Goal: Download file/media

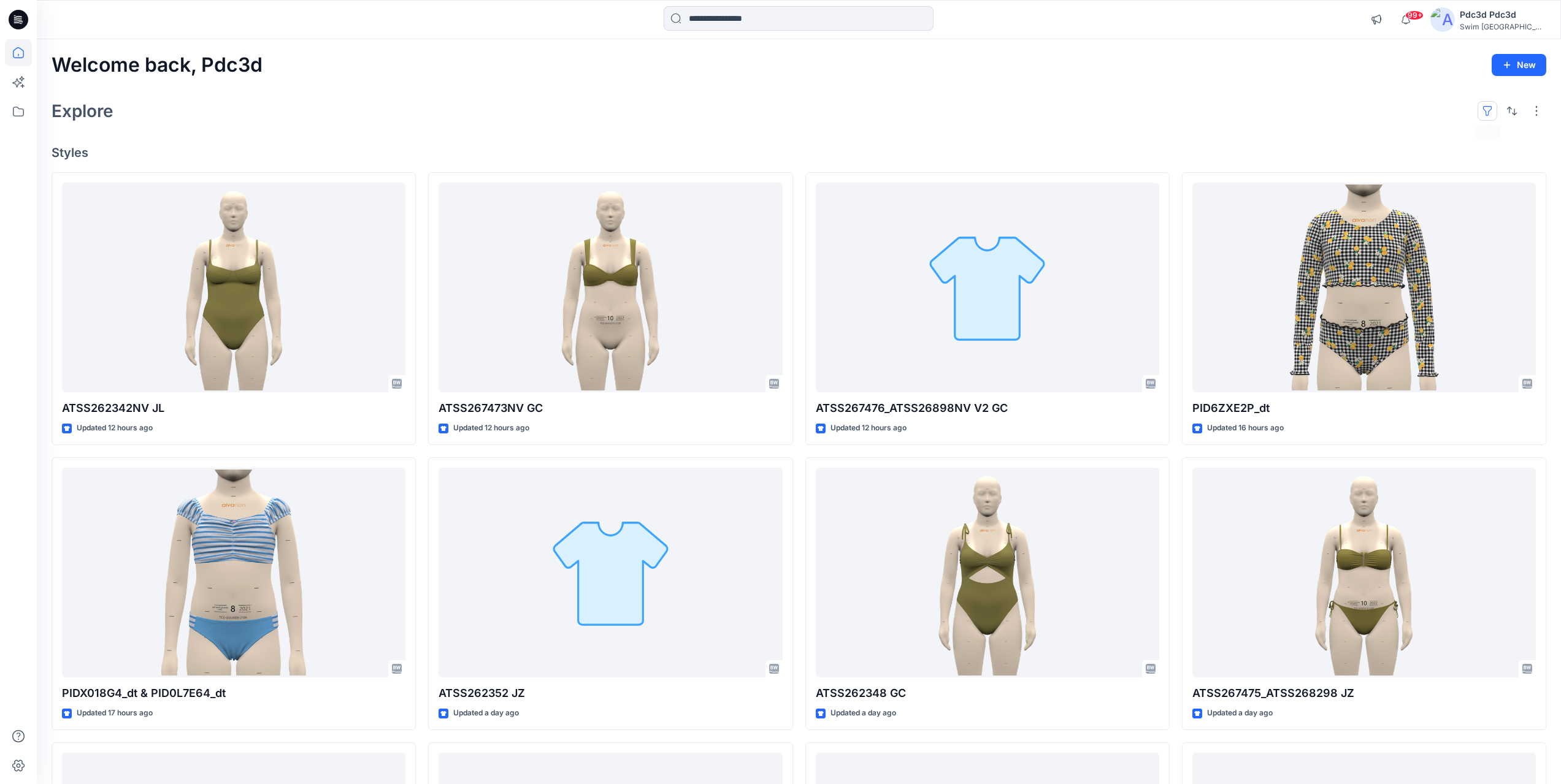
click at [1491, 107] on button "button" at bounding box center [1487, 111] width 20 height 20
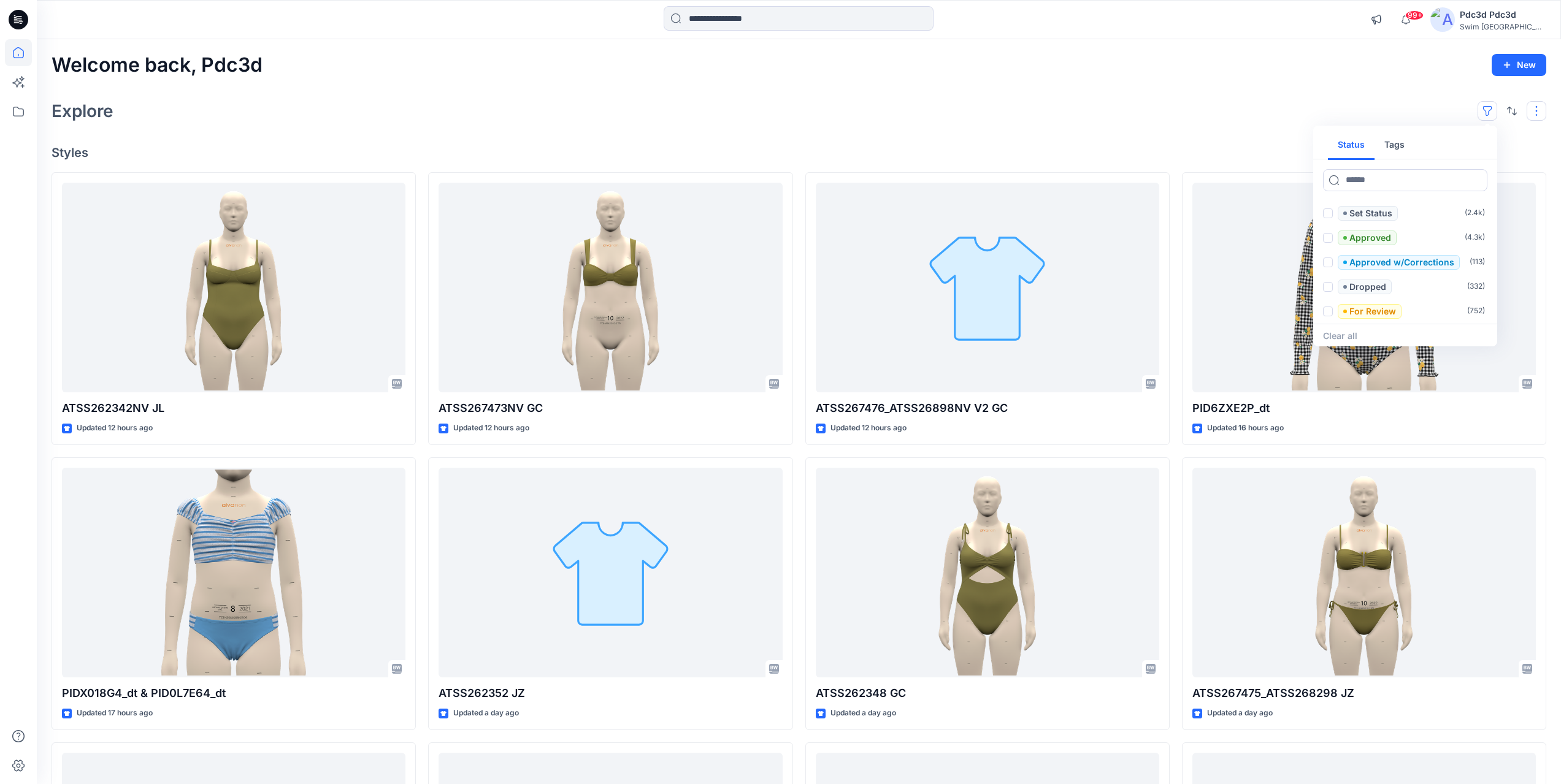
click at [1536, 110] on button "button" at bounding box center [1536, 111] width 20 height 20
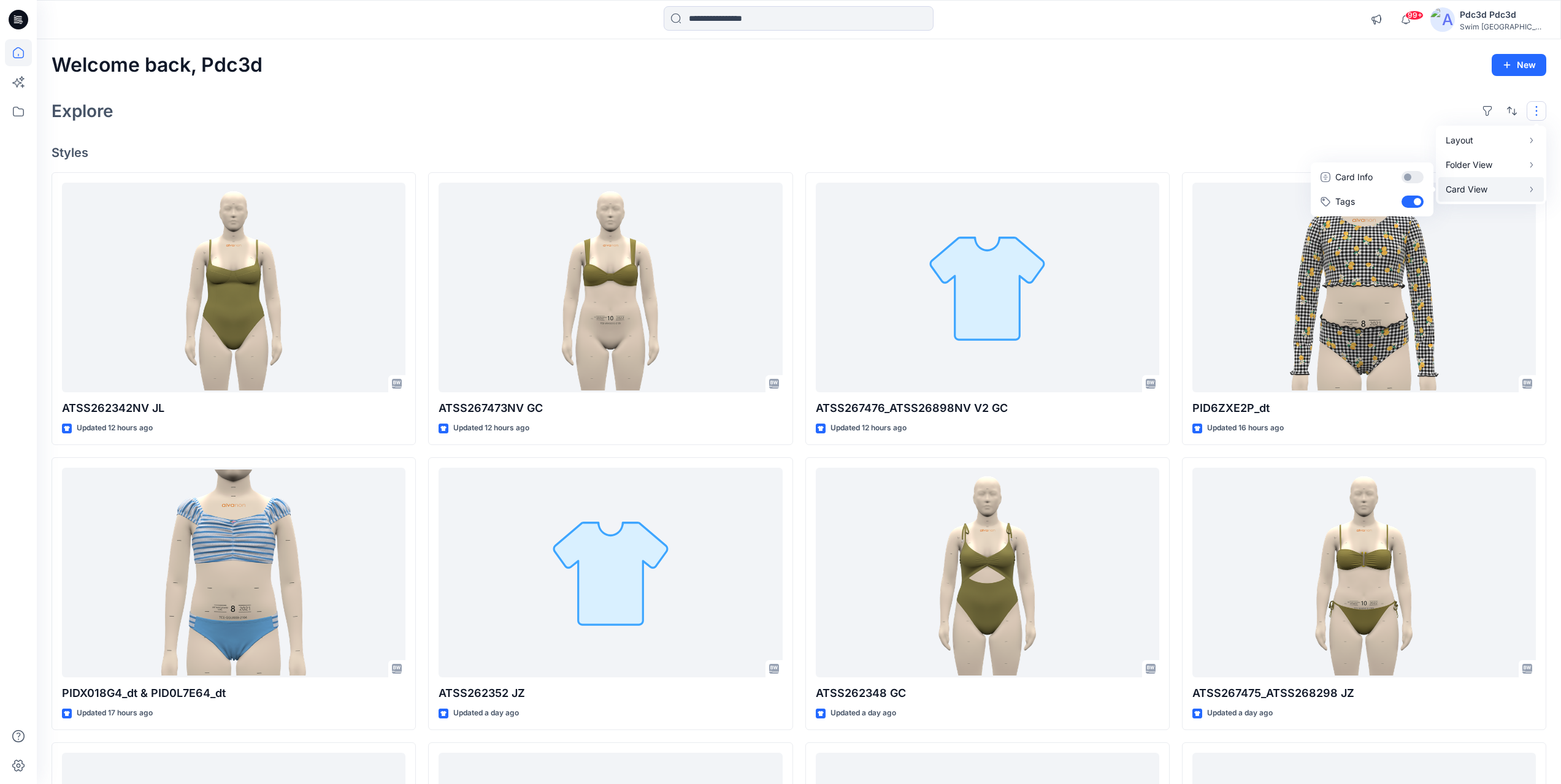
click at [1513, 186] on p "Card View" at bounding box center [1484, 189] width 77 height 15
click at [1412, 178] on button "Card Info" at bounding box center [1372, 177] width 118 height 25
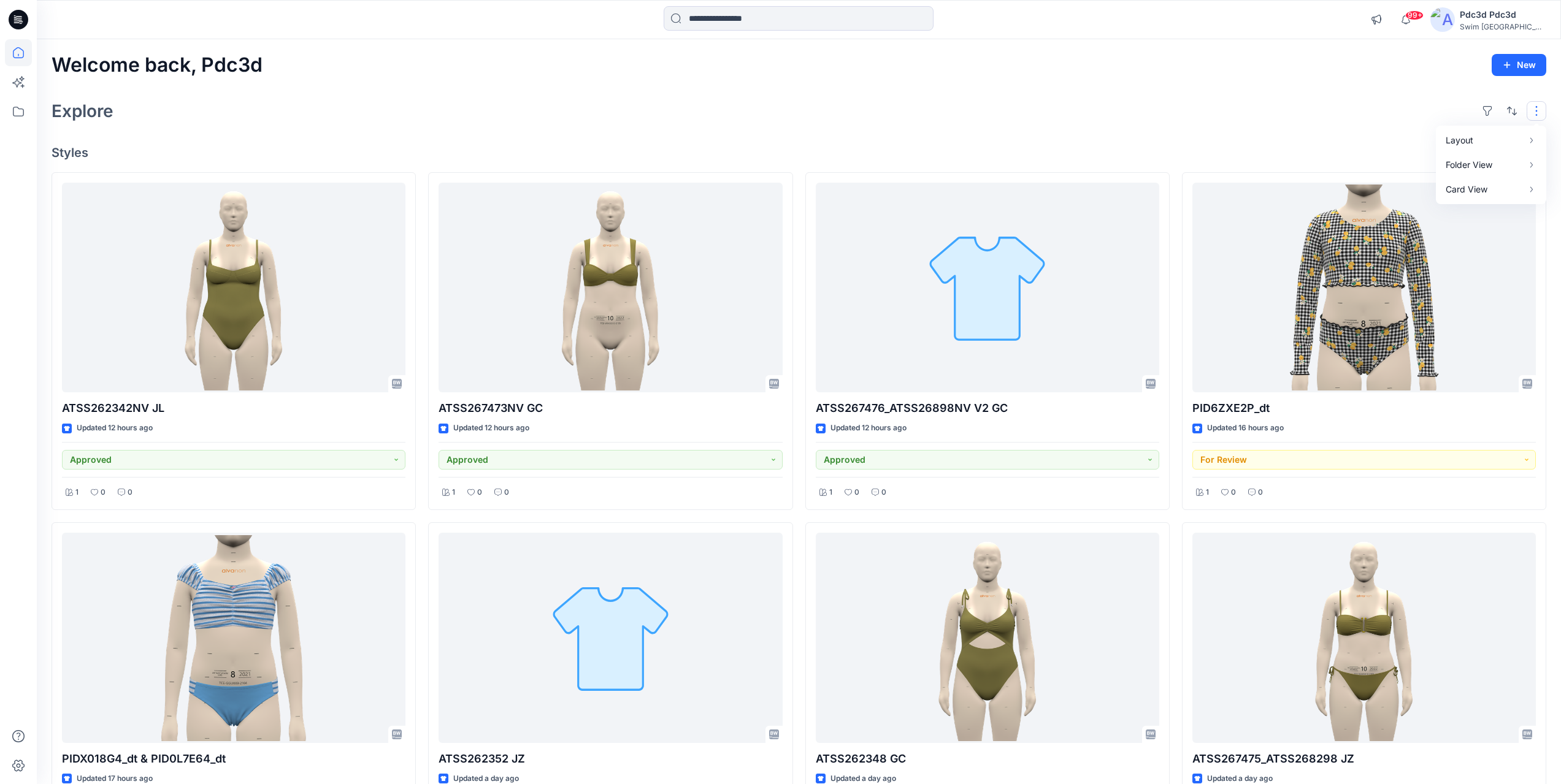
click at [1179, 102] on div "Explore Layout Grid Large Grid Folder View Compact Card Card View Card Info Tags" at bounding box center [798, 111] width 1494 height 29
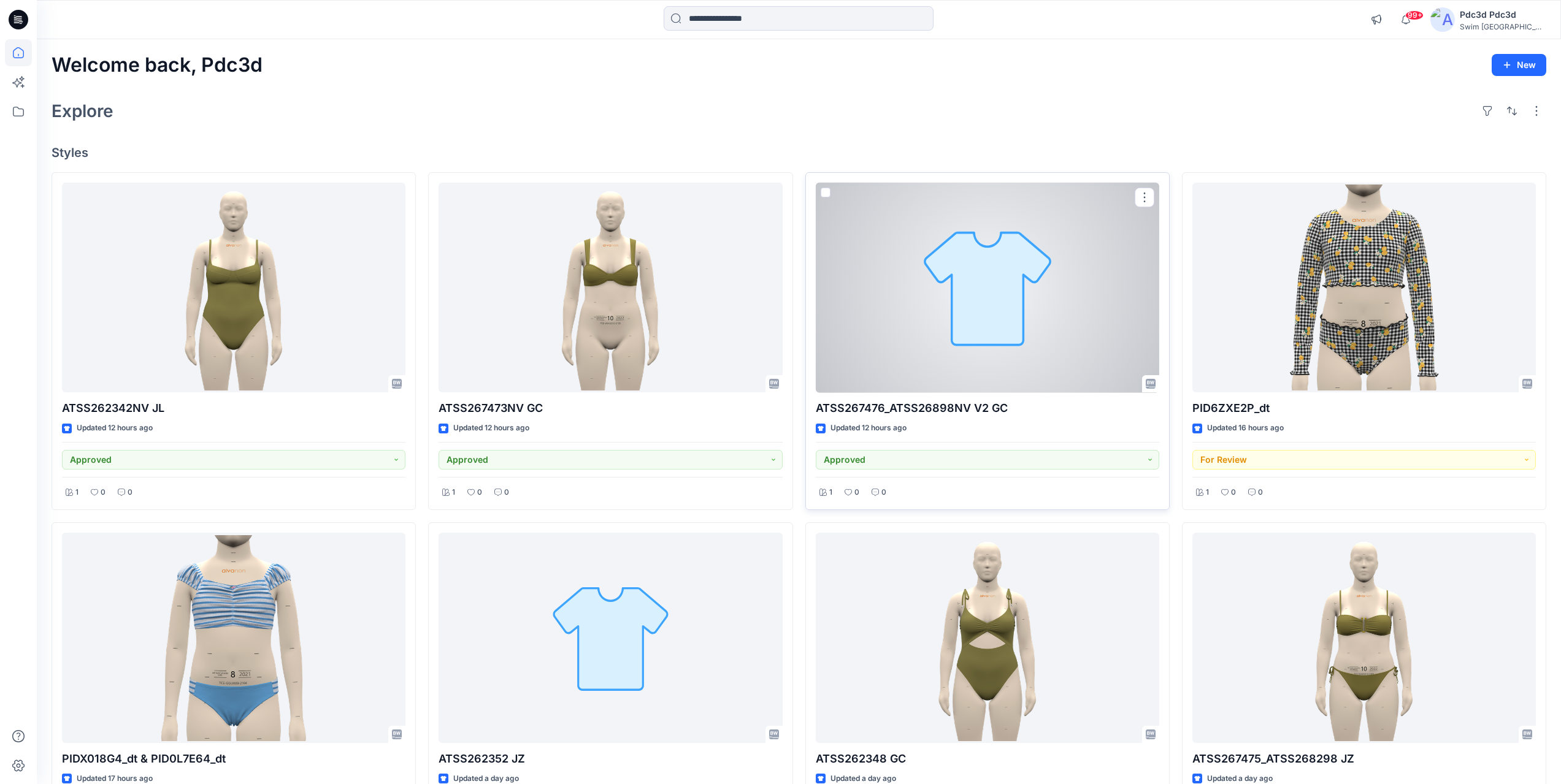
click at [929, 287] on div at bounding box center [987, 288] width 344 height 210
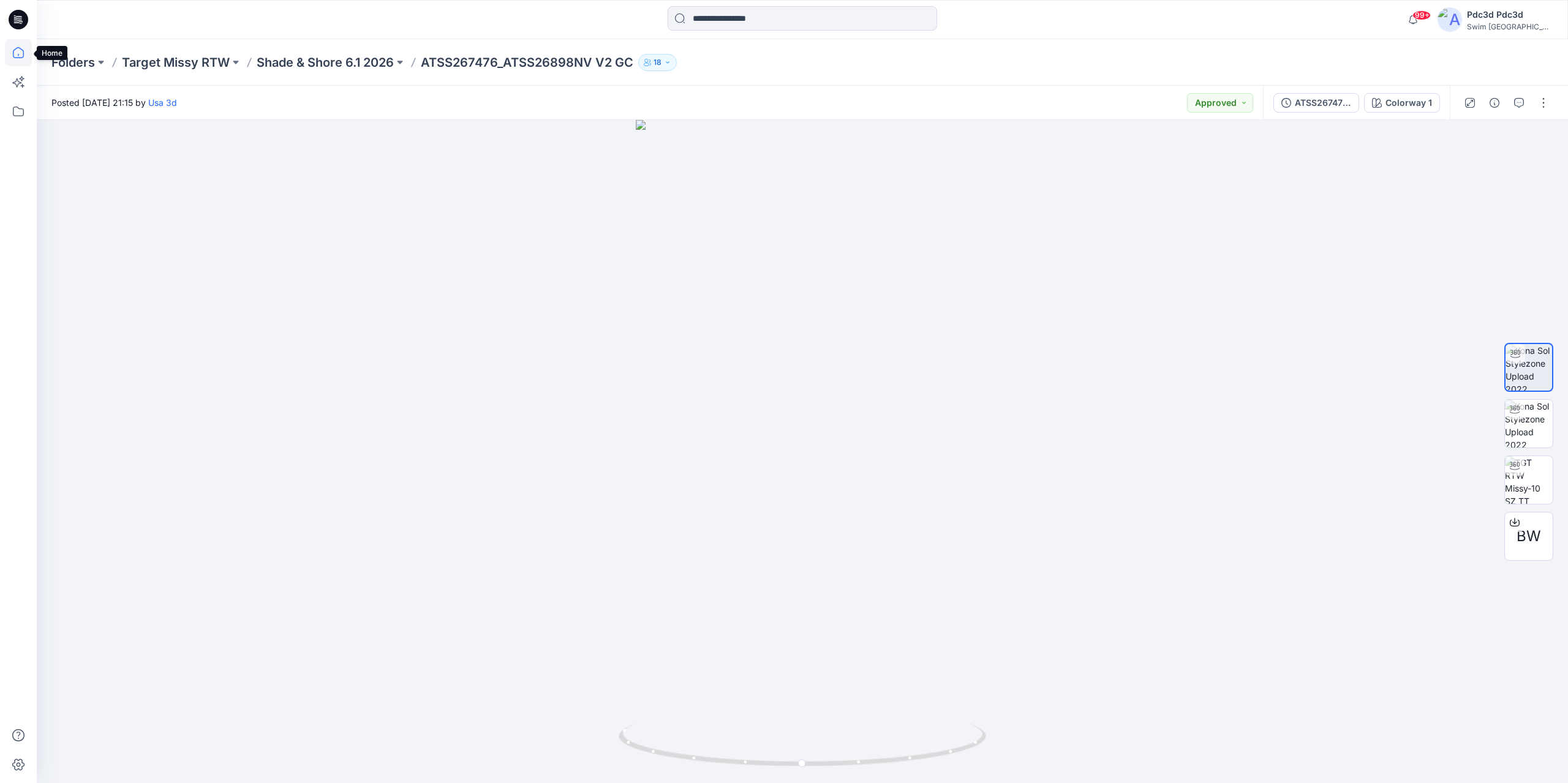
click at [17, 60] on icon at bounding box center [18, 53] width 27 height 27
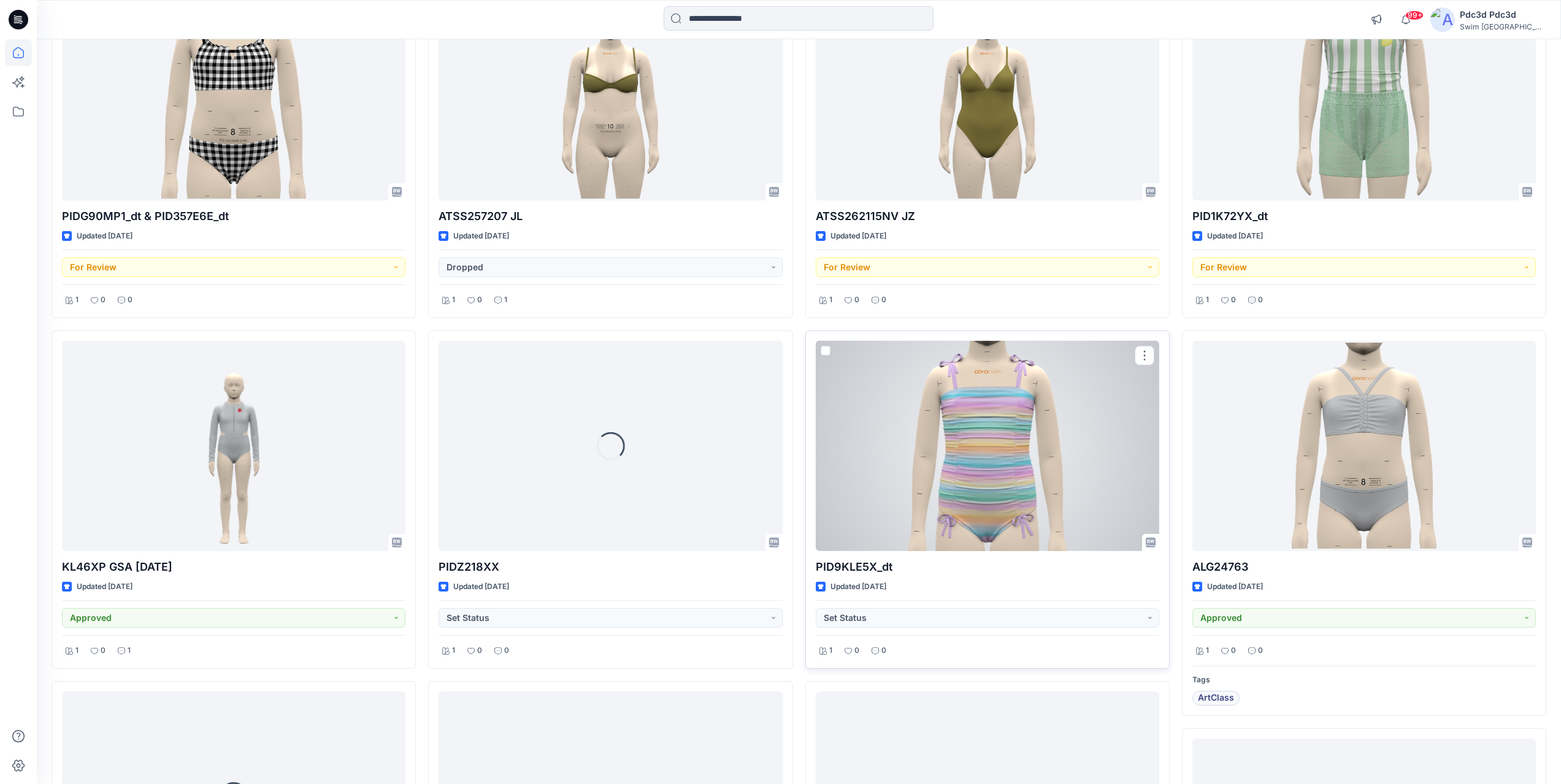
scroll to position [2335, 0]
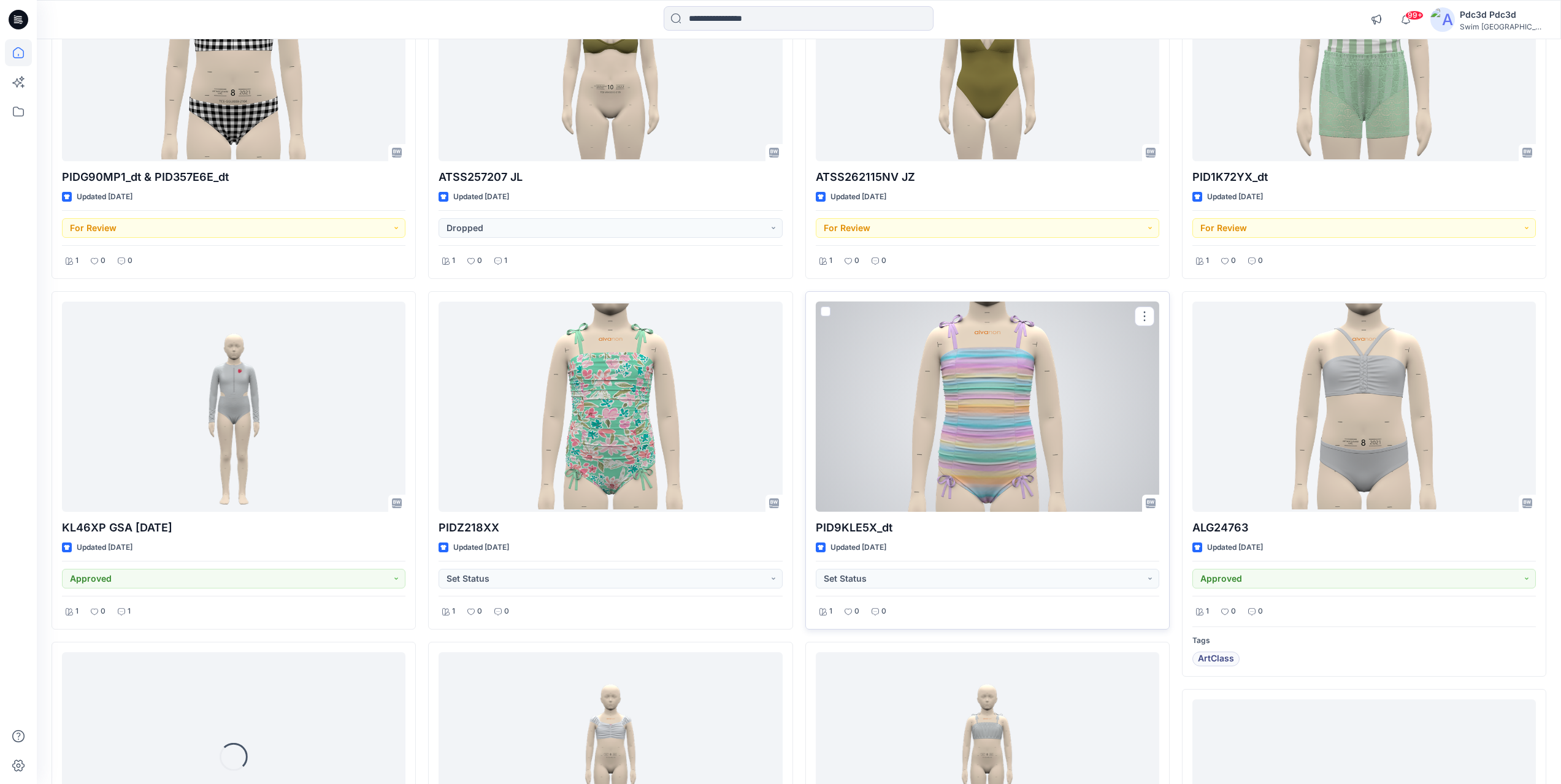
click at [975, 419] on div at bounding box center [987, 407] width 344 height 210
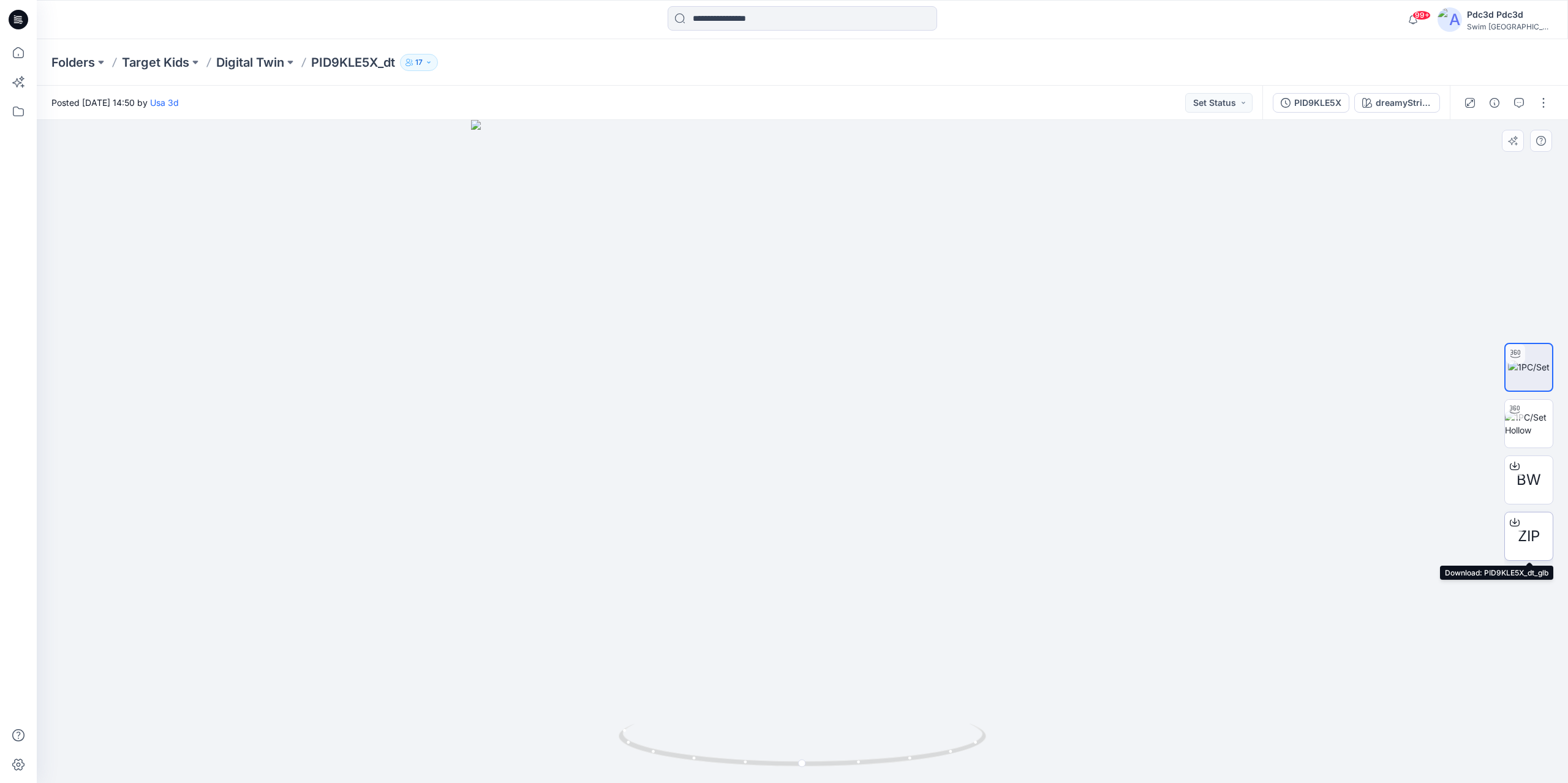
click at [1530, 536] on span "ZIP" at bounding box center [1528, 536] width 22 height 22
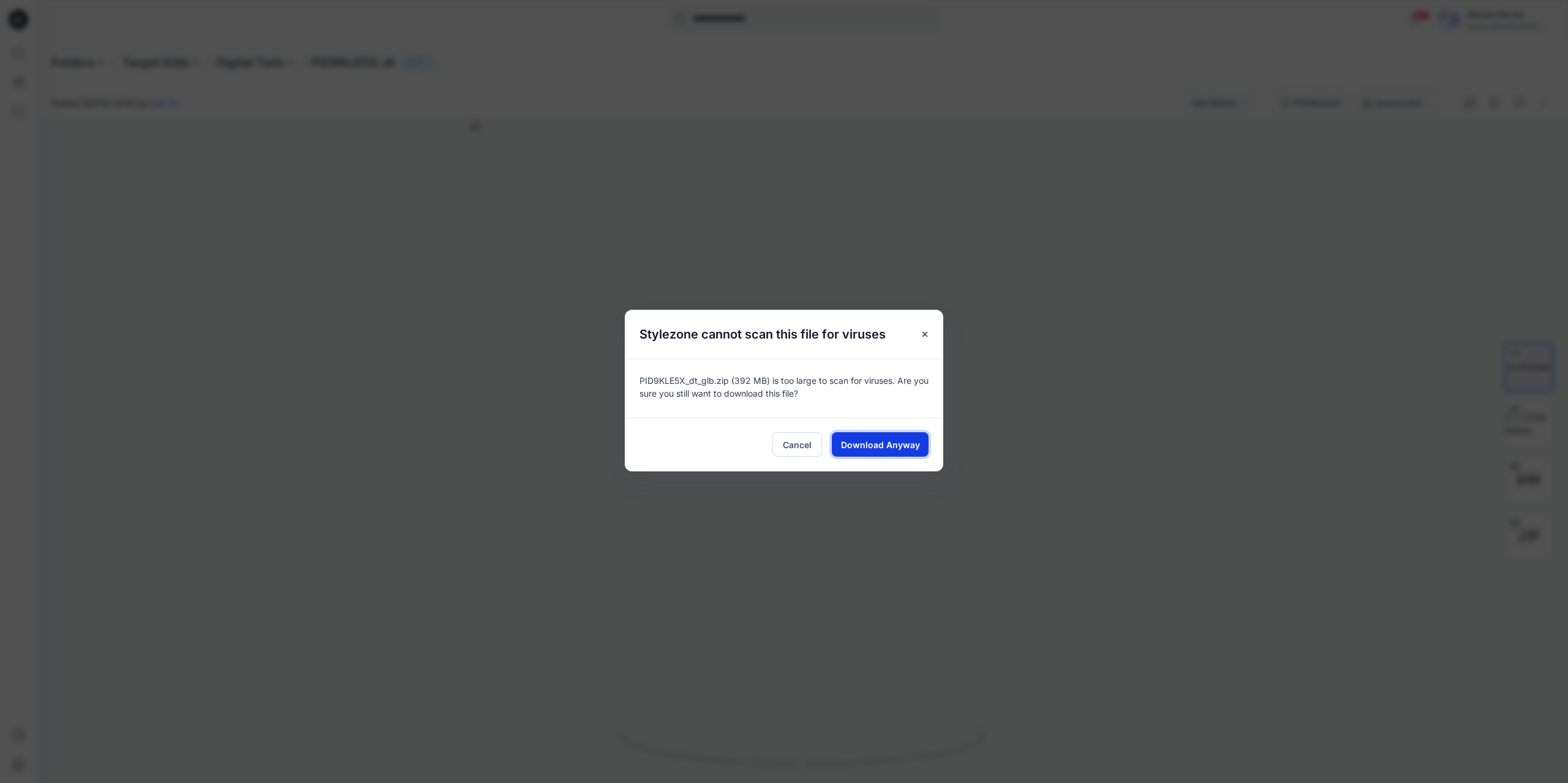
click at [921, 450] on button "Download Anyway" at bounding box center [880, 444] width 97 height 25
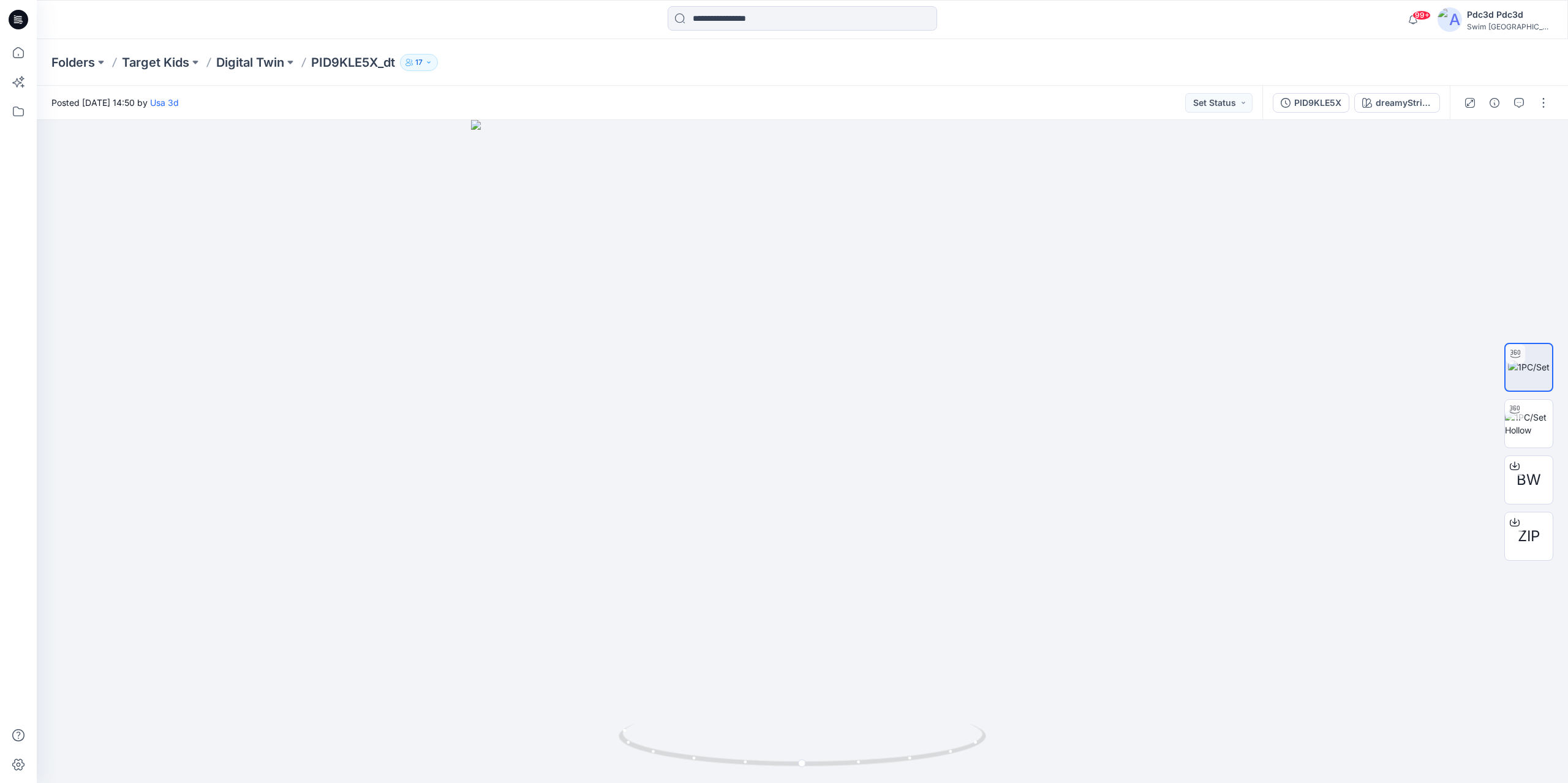
click at [1236, 46] on div "Folders Target Kids Digital Twin PID9KLE5X_dt 17" at bounding box center [802, 62] width 1531 height 46
click at [257, 67] on p "Digital Twin" at bounding box center [250, 62] width 68 height 17
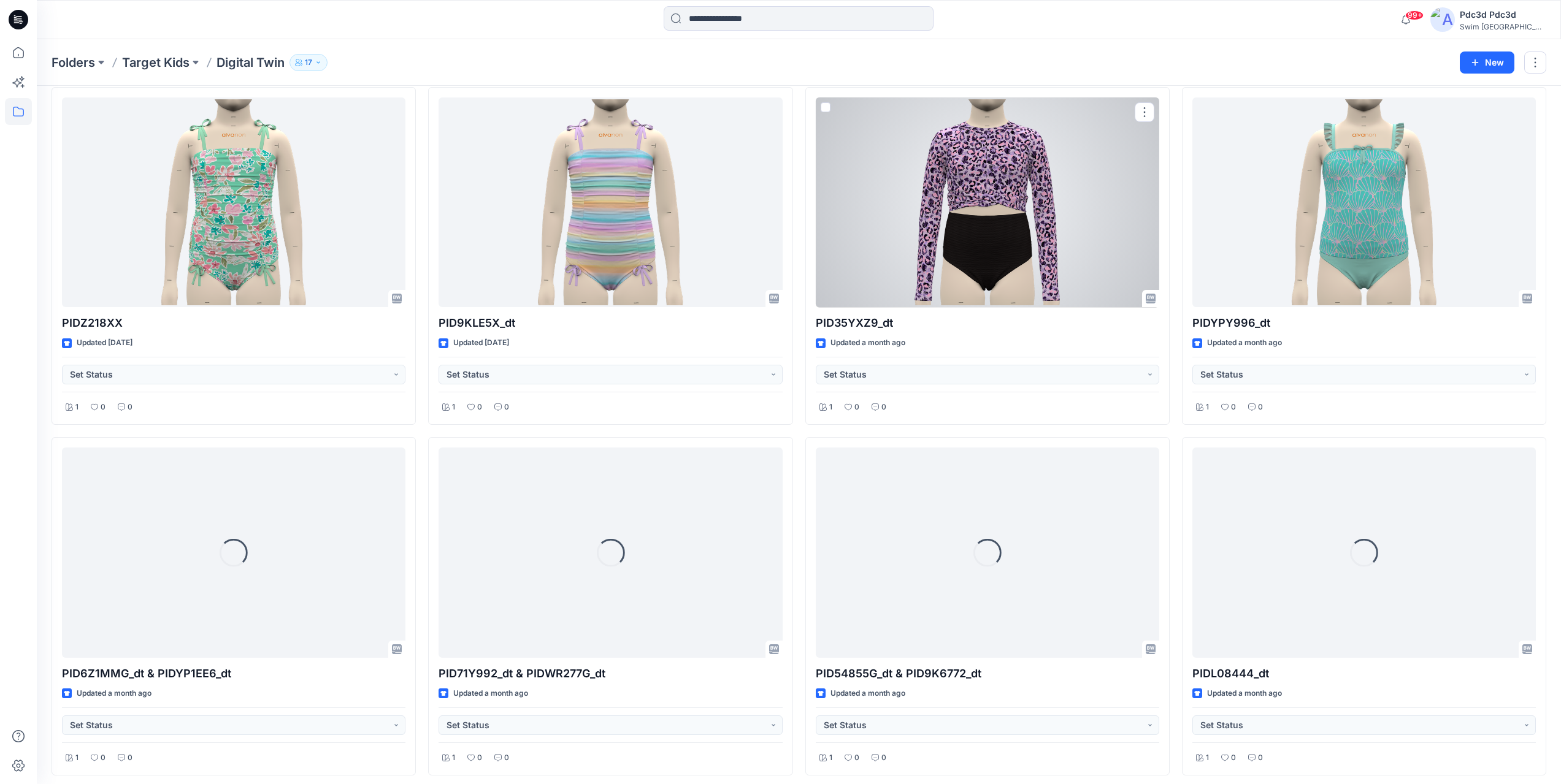
scroll to position [942, 0]
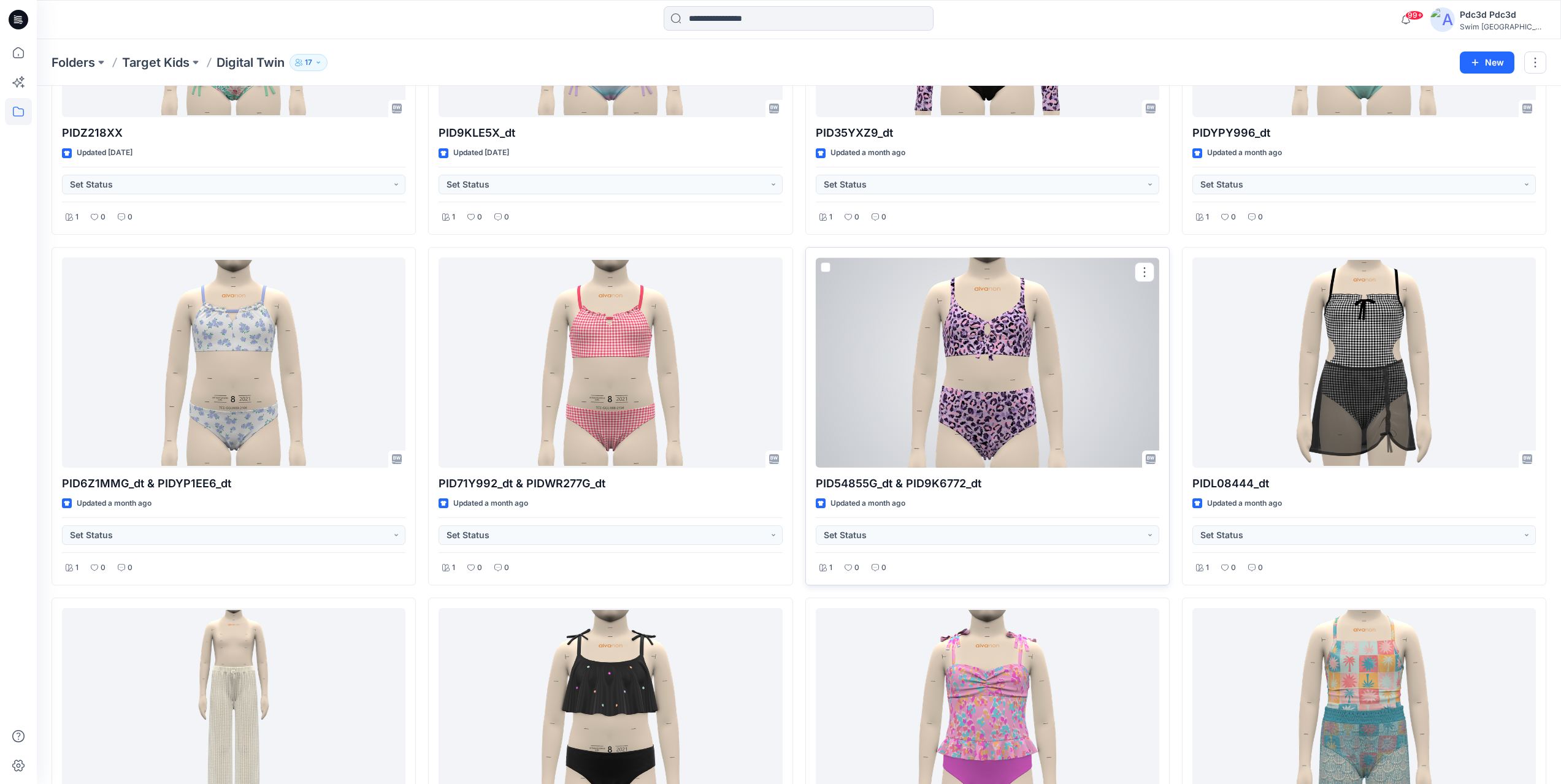
click at [989, 386] on div at bounding box center [987, 363] width 344 height 210
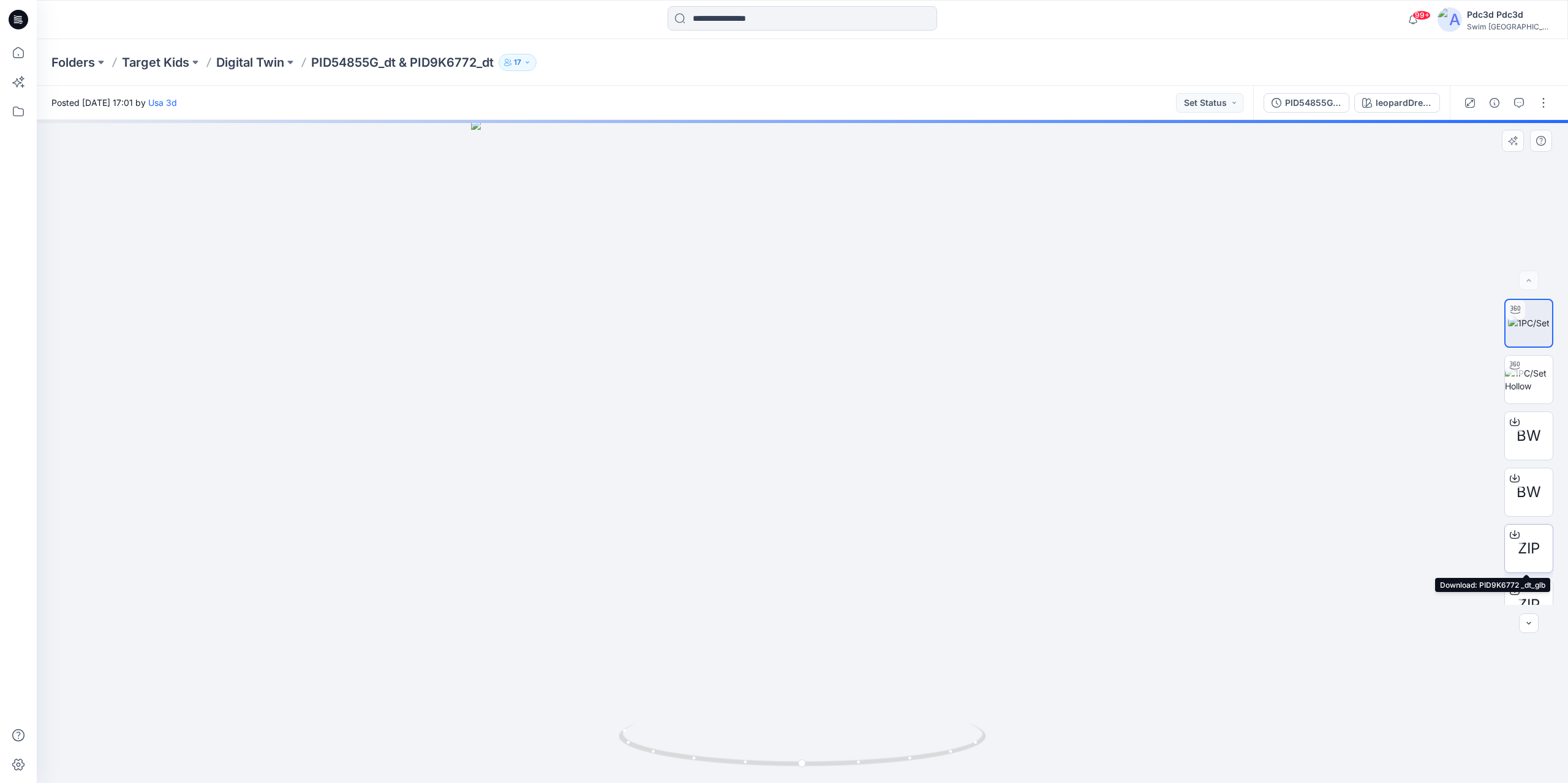
click at [1522, 550] on span "ZIP" at bounding box center [1528, 548] width 22 height 22
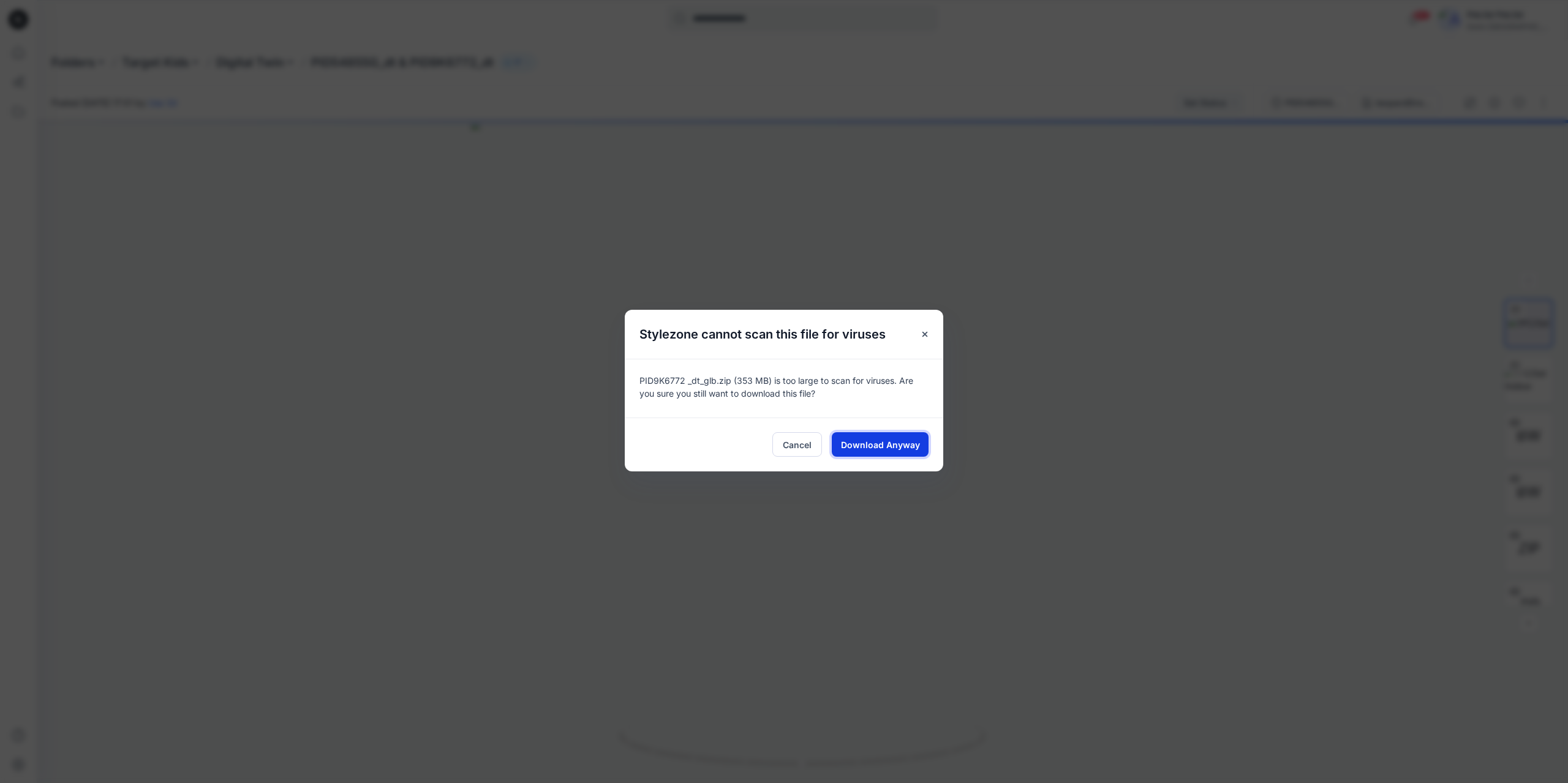
click at [851, 450] on span "Download Anyway" at bounding box center [880, 445] width 79 height 13
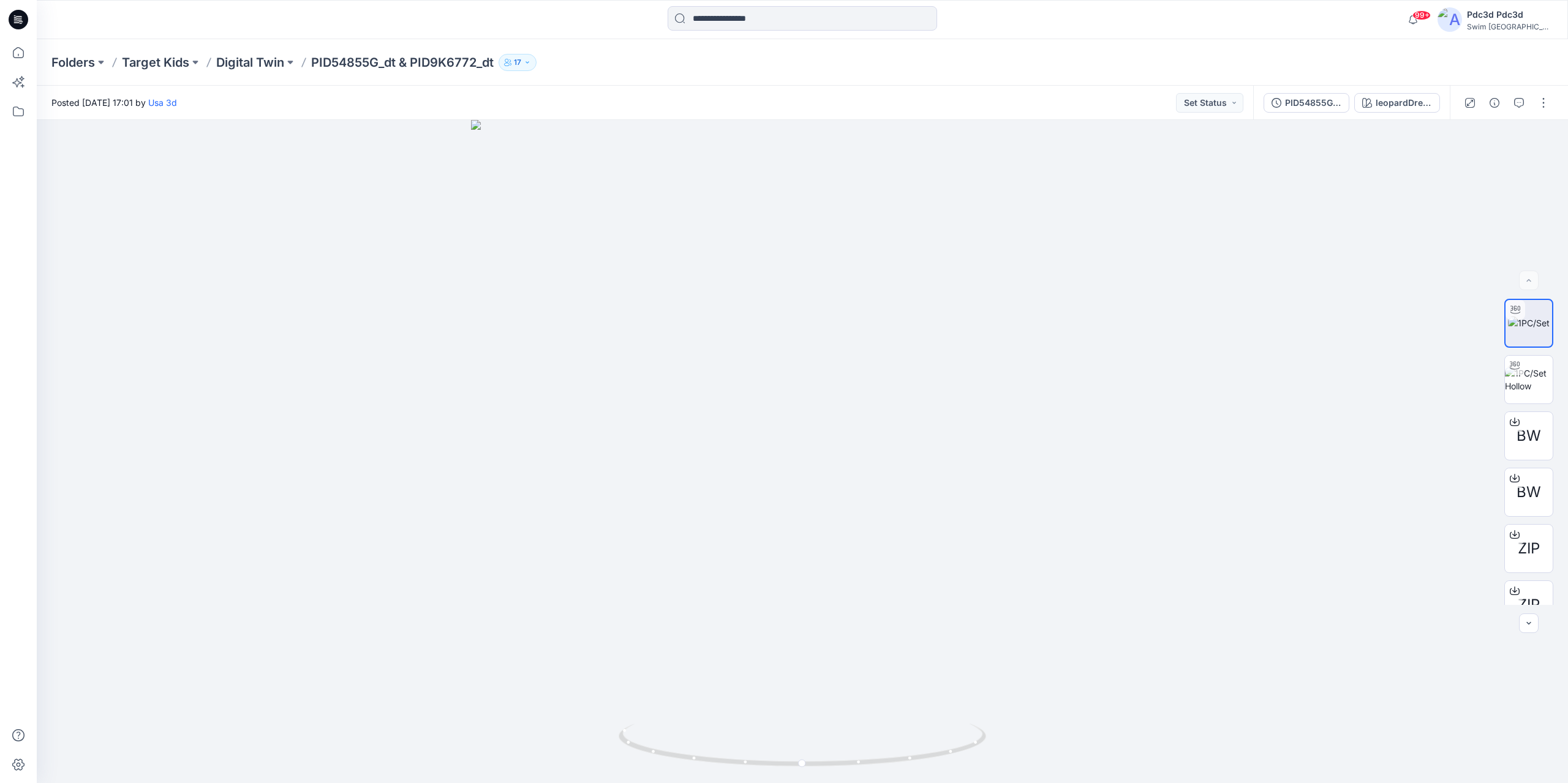
click at [1186, 62] on div "Folders Target Kids Digital Twin PID54855G_dt & PID9K6772_dt 17" at bounding box center [754, 62] width 1406 height 17
click at [272, 61] on p "Digital Twin" at bounding box center [250, 62] width 68 height 17
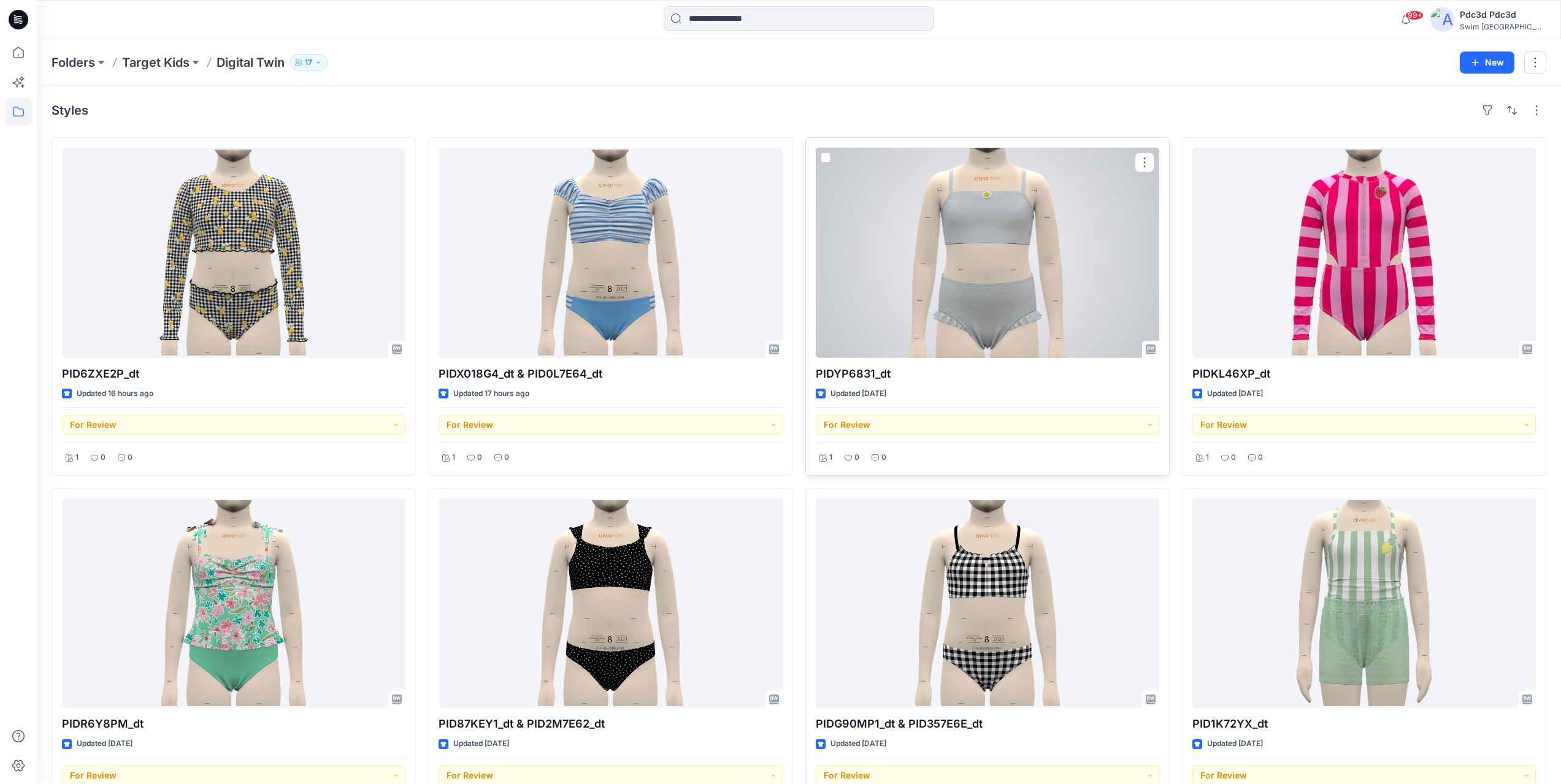
click at [1055, 254] on div at bounding box center [987, 253] width 344 height 210
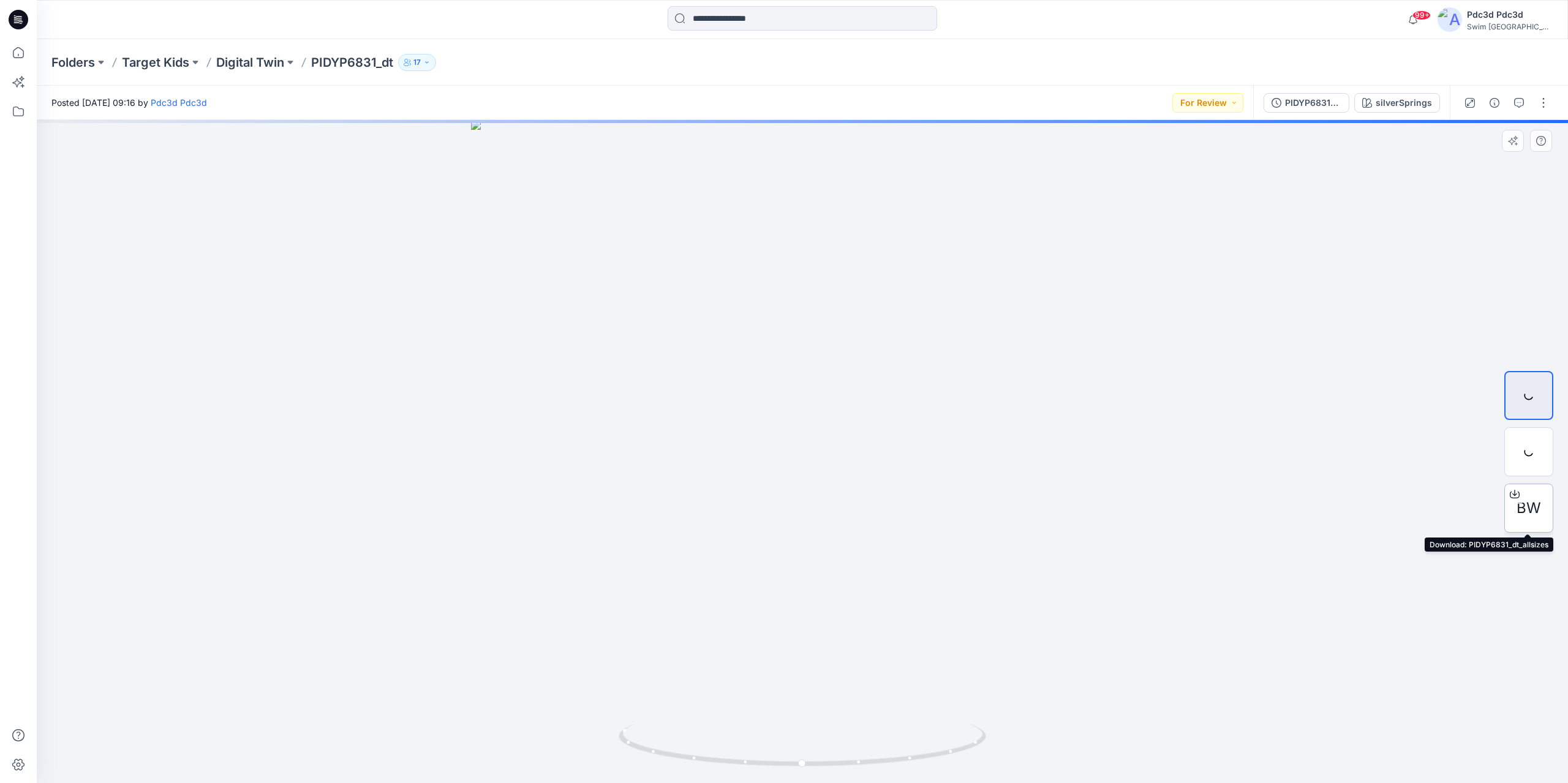
click at [1525, 508] on span "BW" at bounding box center [1528, 508] width 25 height 22
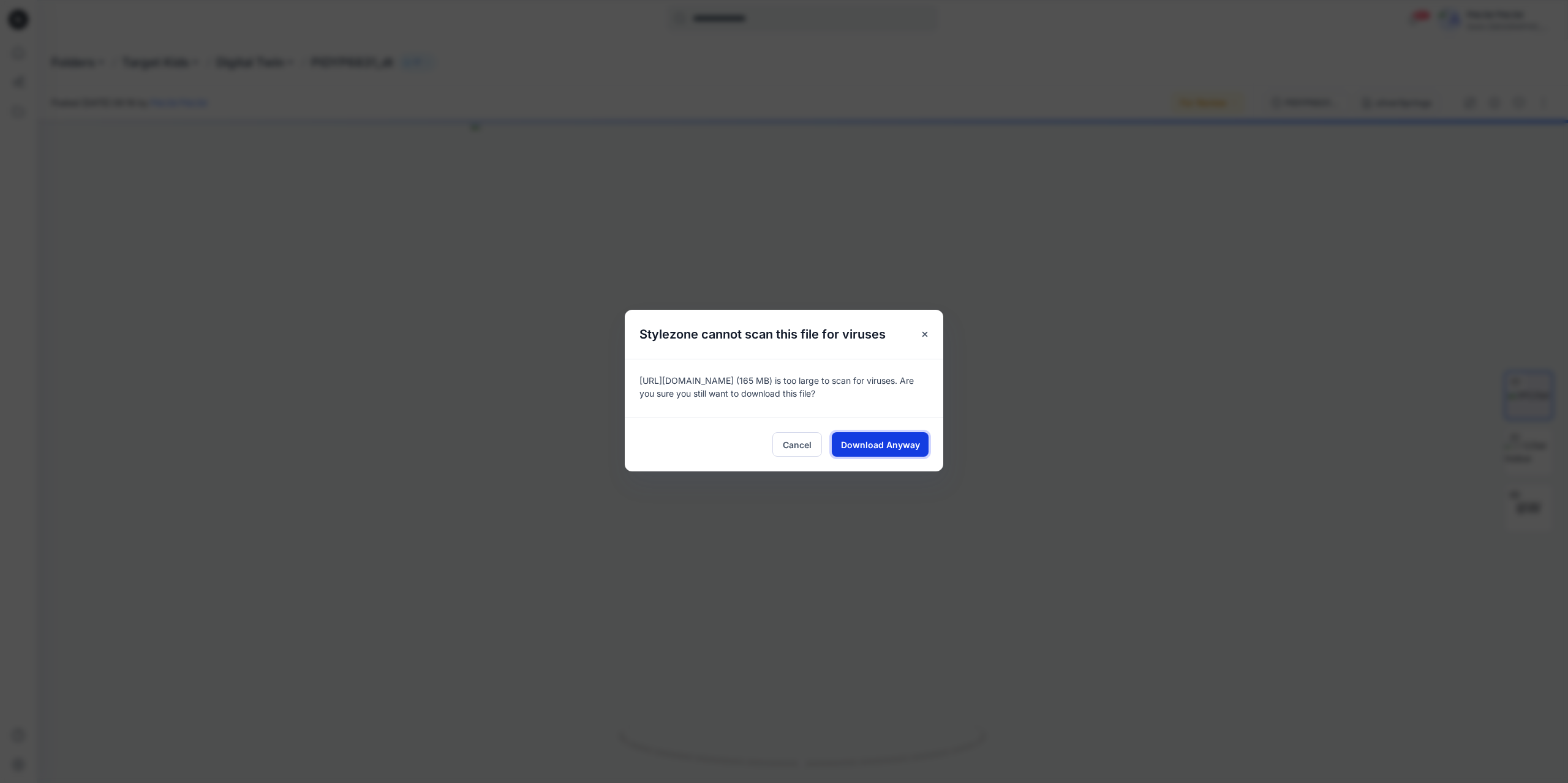
click at [878, 450] on span "Download Anyway" at bounding box center [880, 445] width 79 height 13
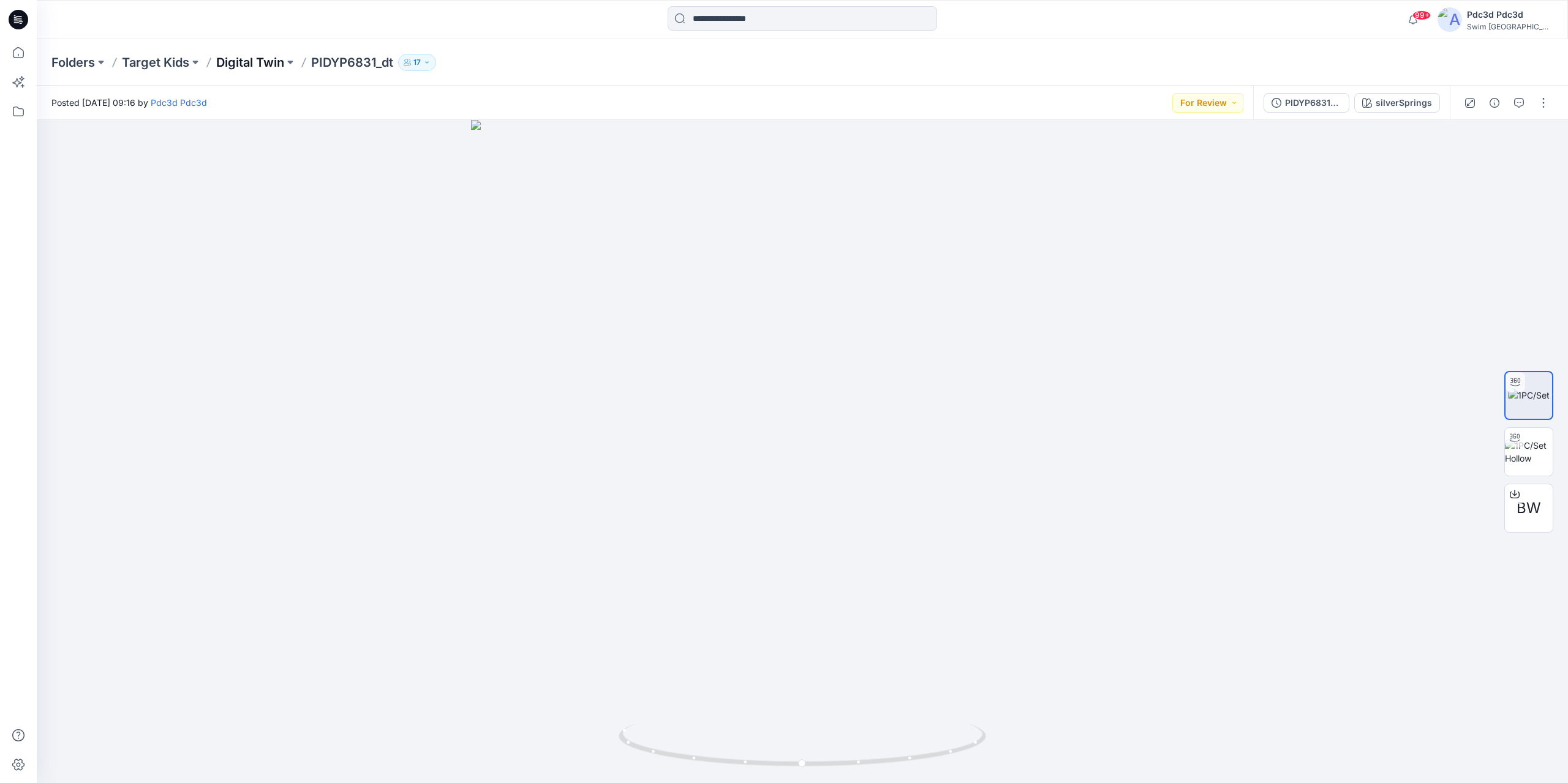
click at [249, 61] on p "Digital Twin" at bounding box center [250, 62] width 68 height 17
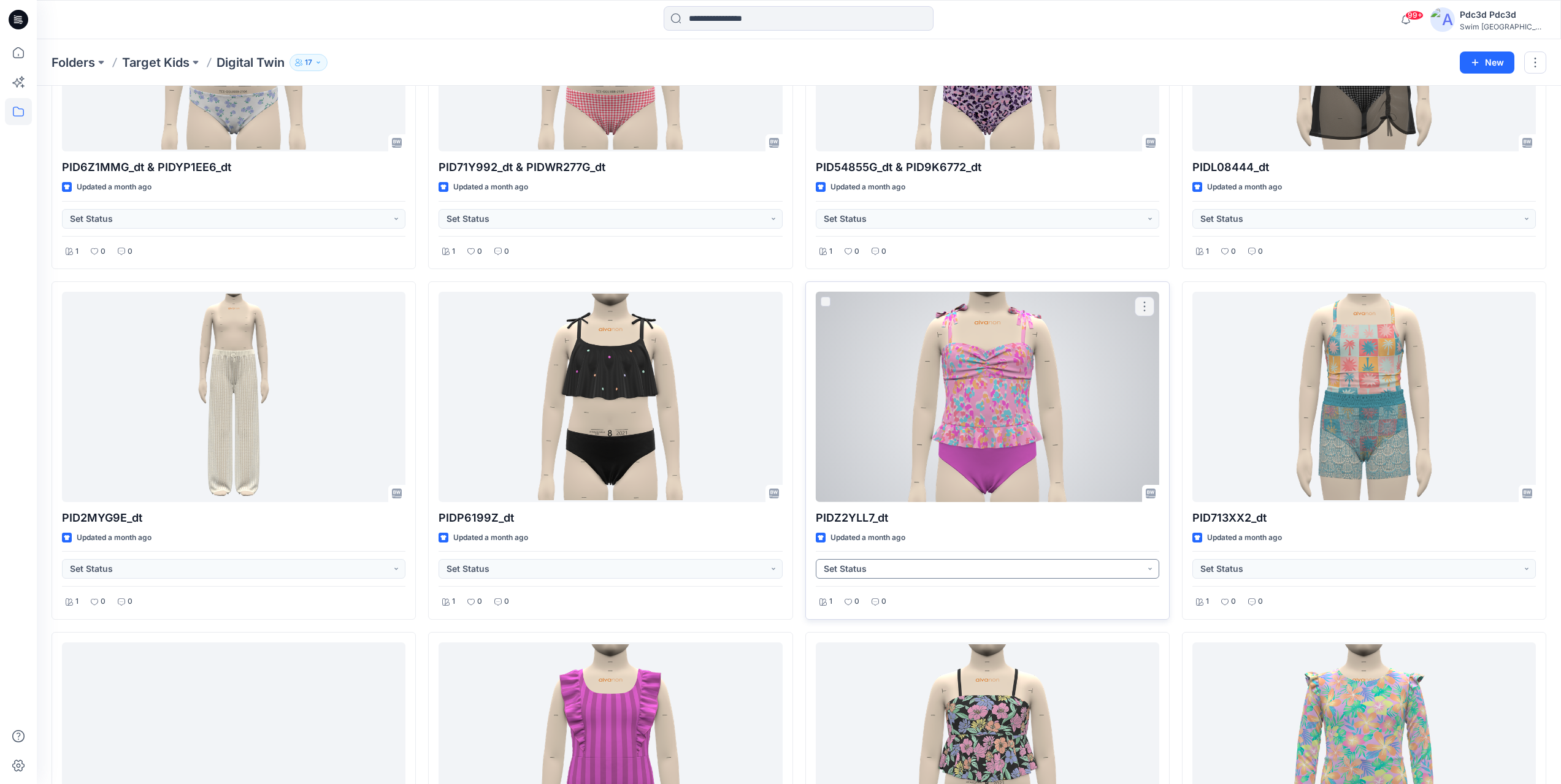
scroll to position [1410, 0]
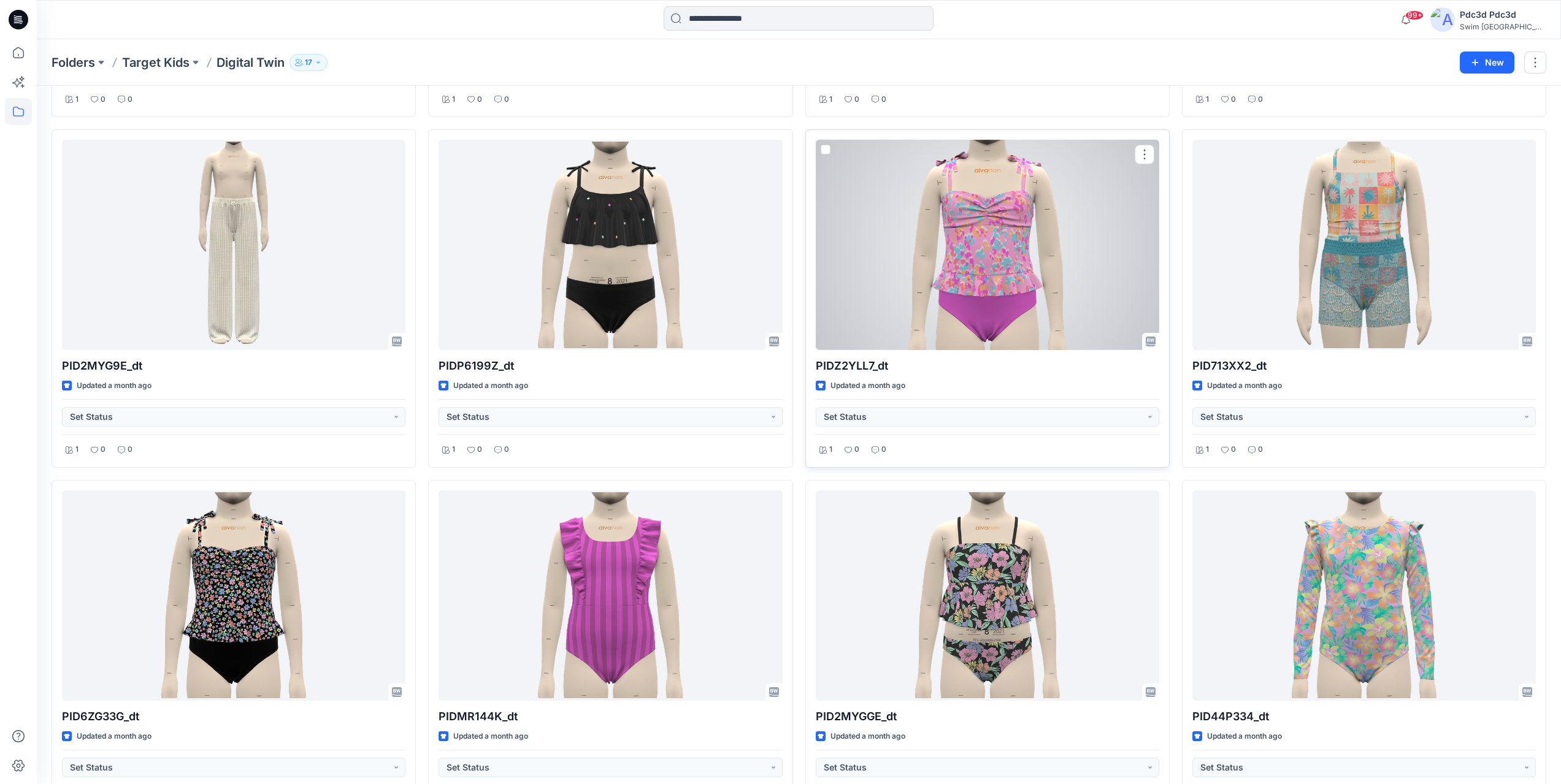
click at [959, 256] on div at bounding box center [987, 245] width 344 height 210
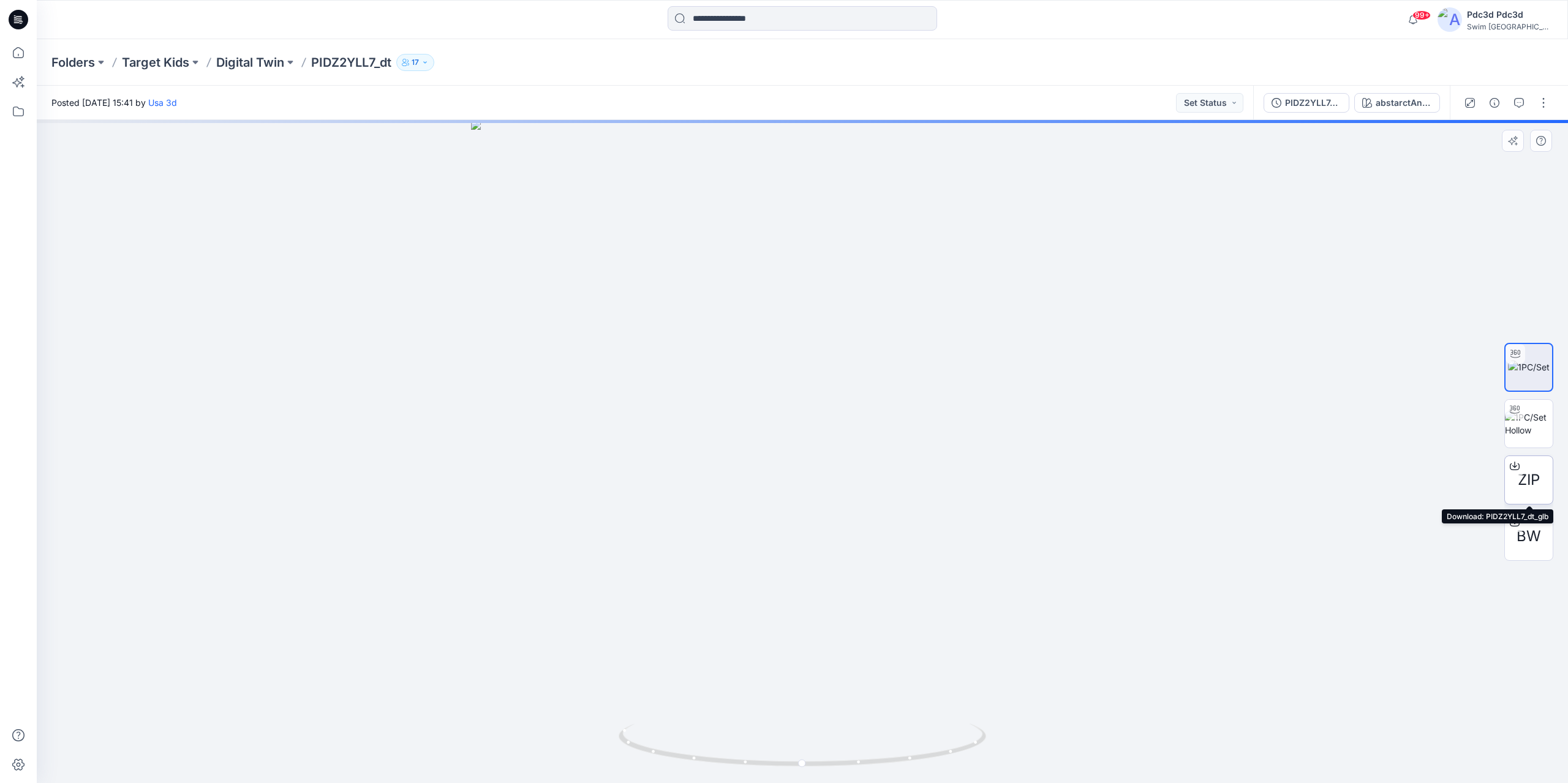
click at [1534, 484] on span "ZIP" at bounding box center [1528, 480] width 22 height 22
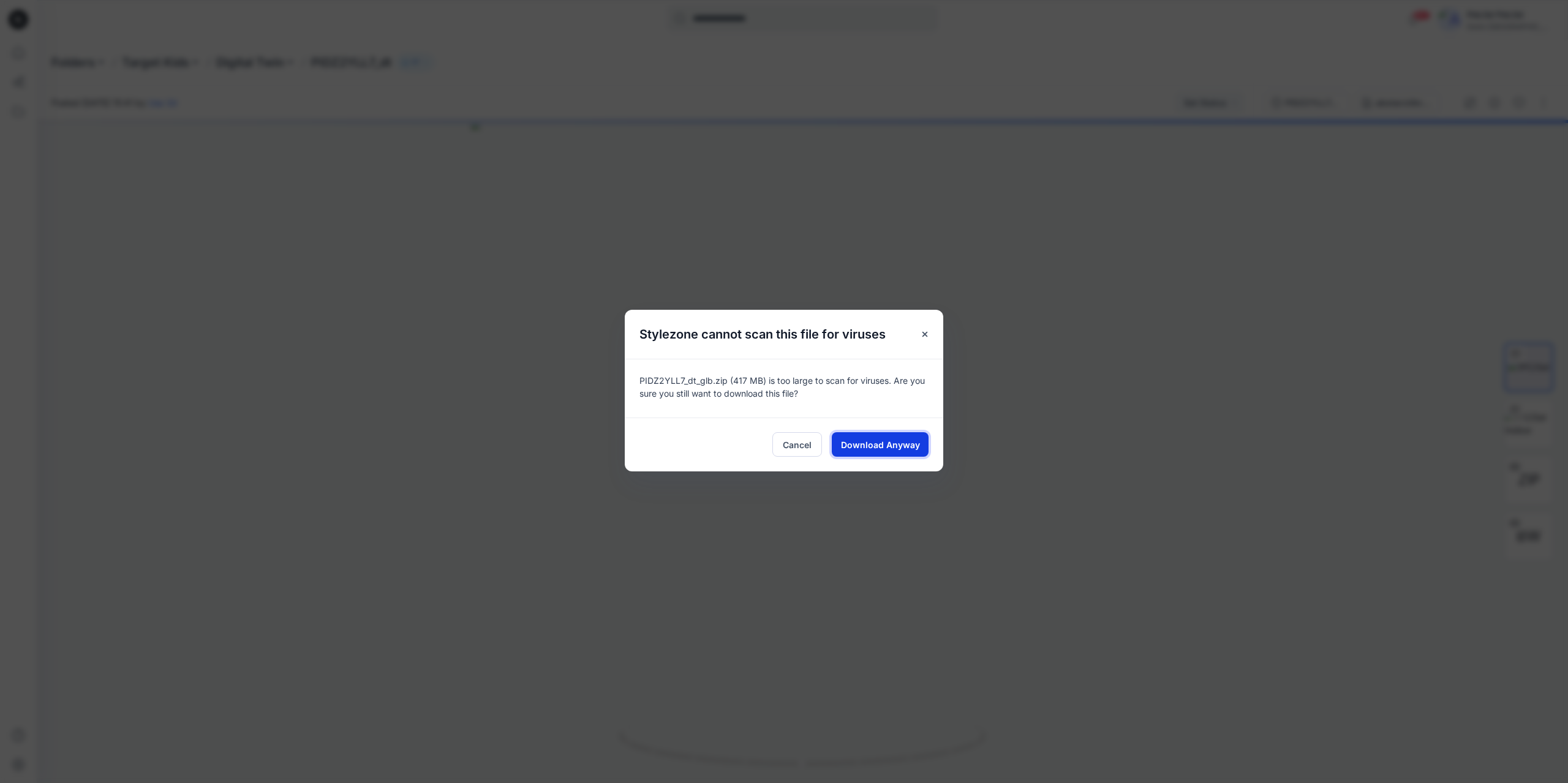
click at [875, 443] on span "Download Anyway" at bounding box center [880, 445] width 79 height 13
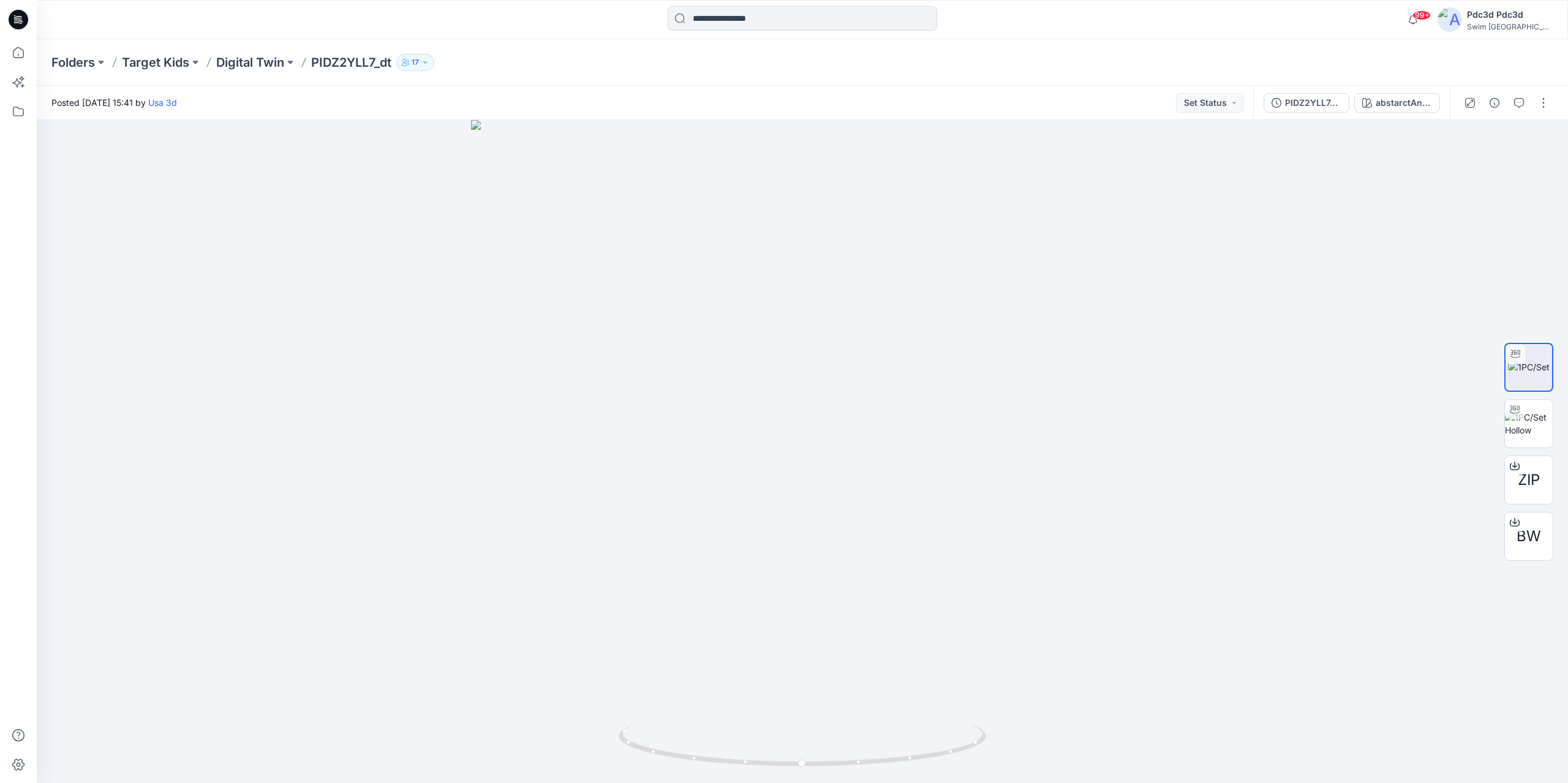
click at [1189, 41] on div "Folders Target Kids Digital Twin PIDZ2YLL7_dt 17" at bounding box center [802, 62] width 1531 height 46
click at [15, 57] on icon at bounding box center [18, 53] width 27 height 27
